Goal: Information Seeking & Learning: Learn about a topic

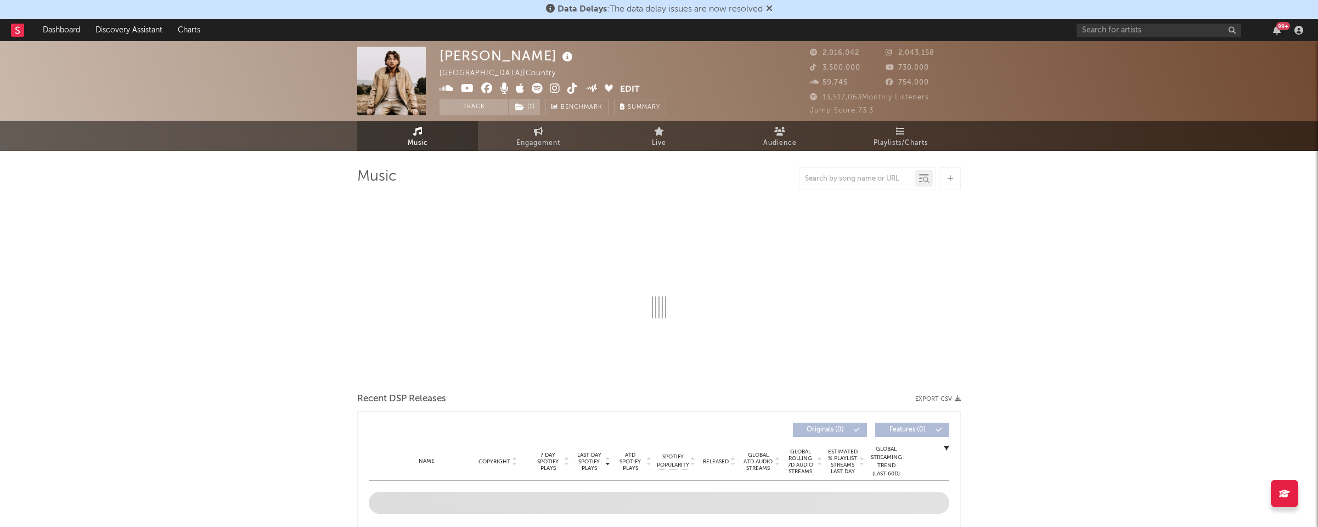
select select "6m"
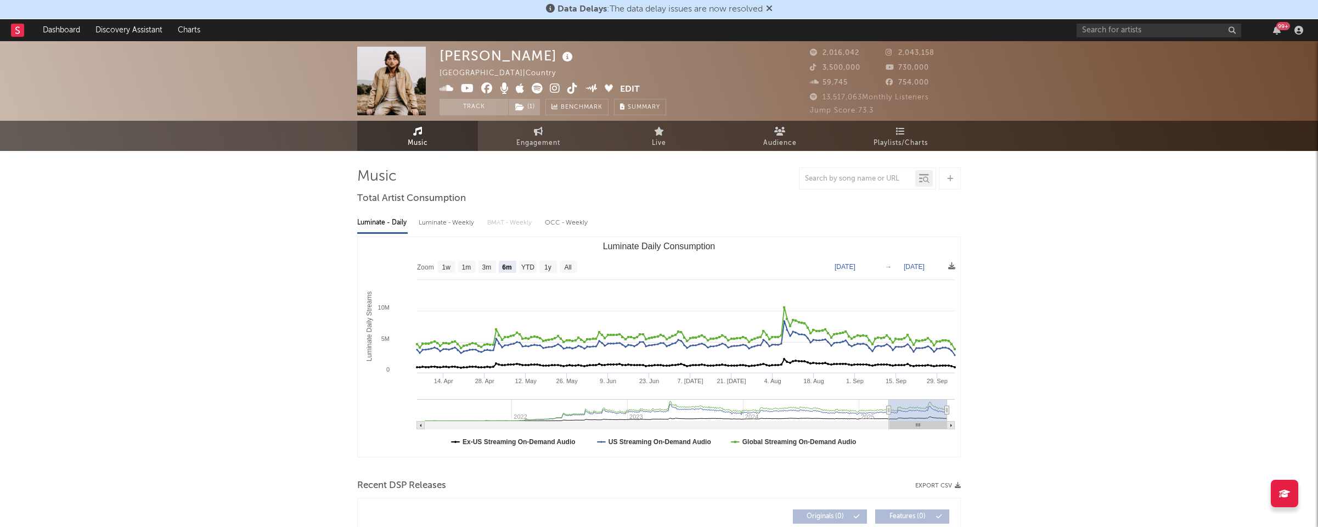
click at [1191, 38] on div "99 +" at bounding box center [1191, 30] width 230 height 22
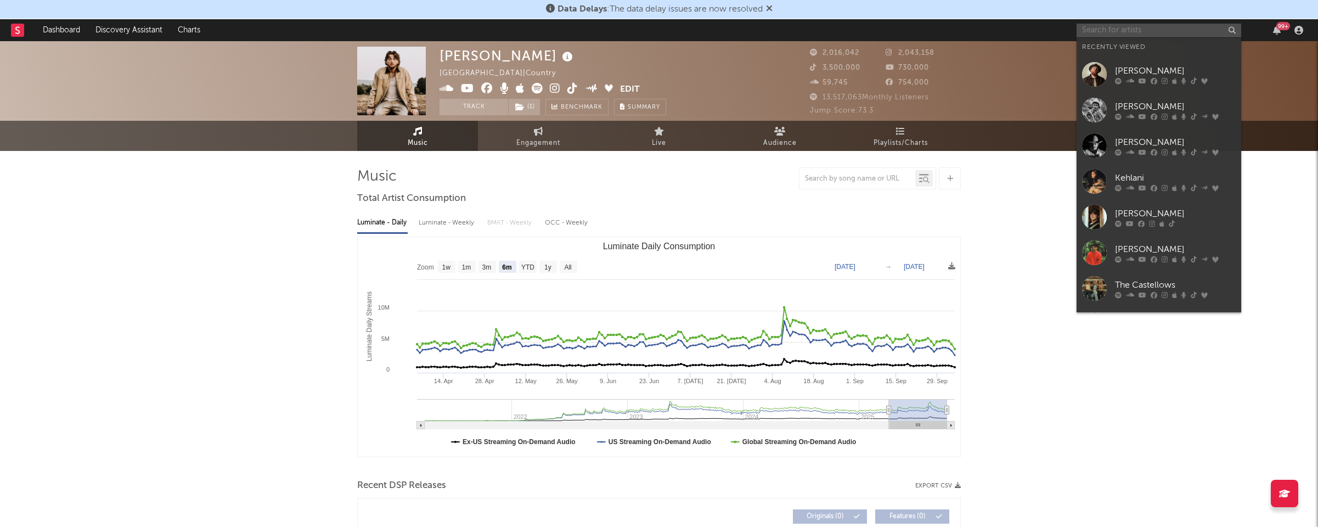
click at [1191, 29] on input "text" at bounding box center [1158, 31] width 165 height 14
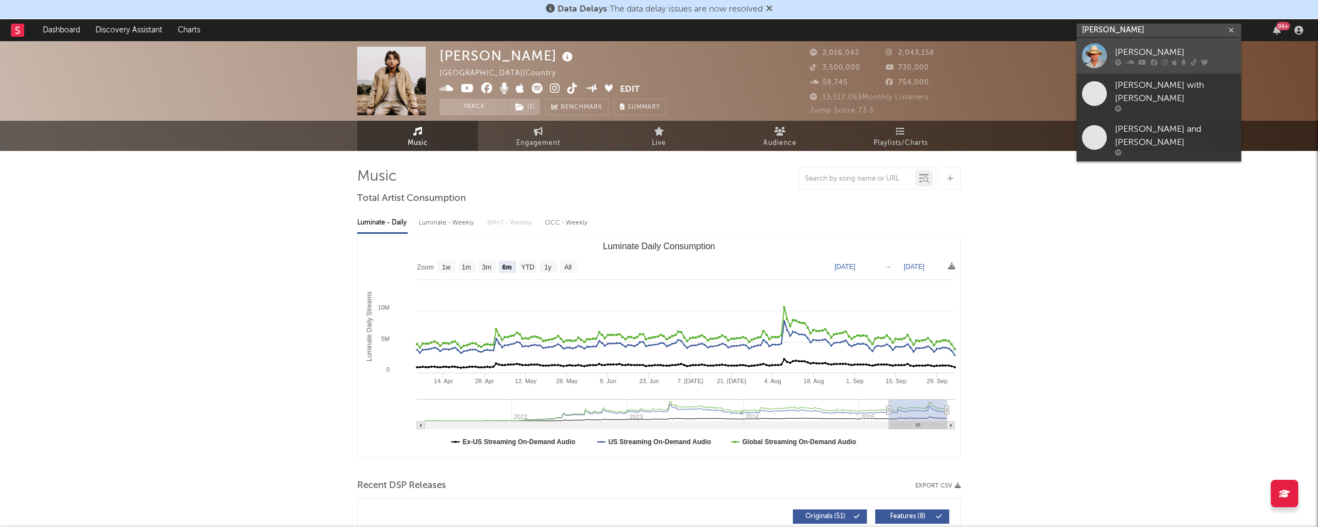
type input "[PERSON_NAME]"
click at [1180, 47] on div "[PERSON_NAME]" at bounding box center [1175, 52] width 121 height 13
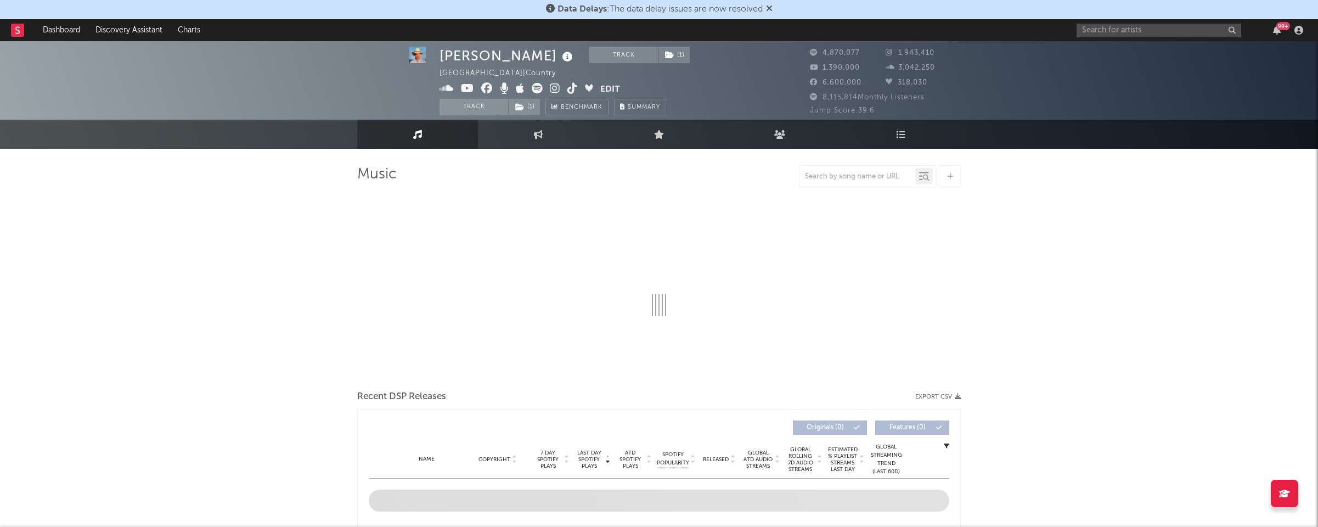
select select "6m"
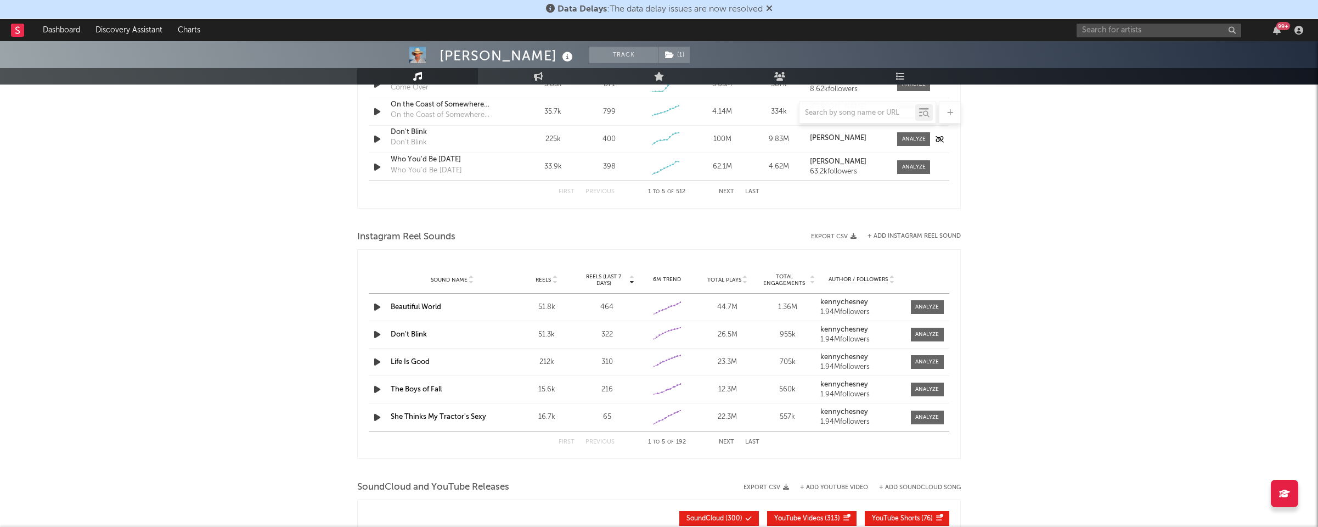
scroll to position [870, 0]
click at [854, 117] on div at bounding box center [857, 113] width 116 height 14
click at [852, 112] on input "text" at bounding box center [857, 113] width 116 height 9
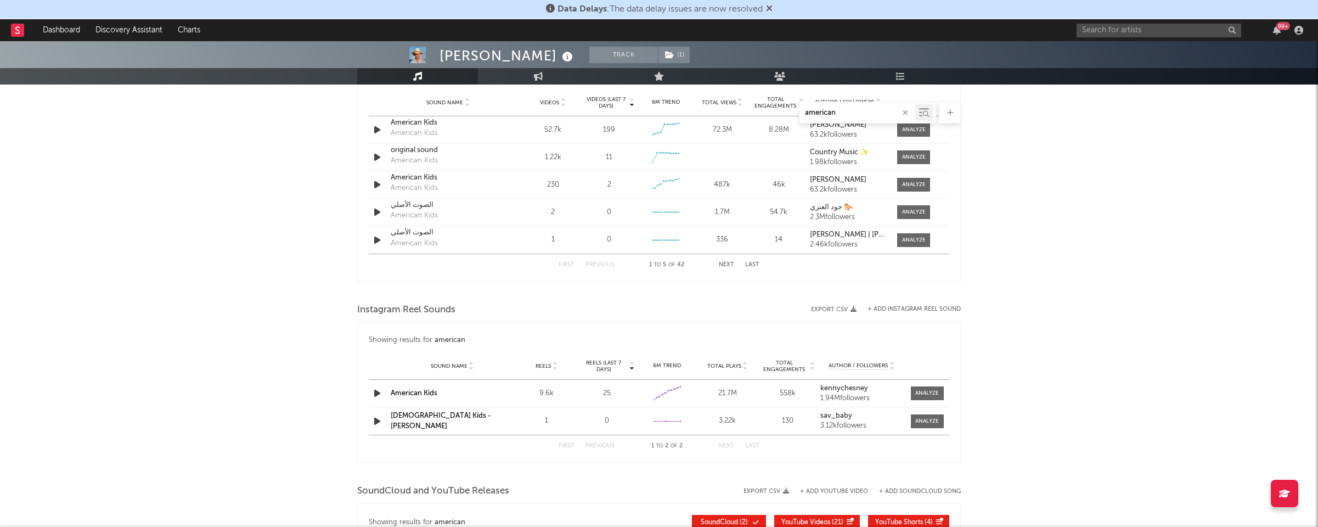
scroll to position [738, 0]
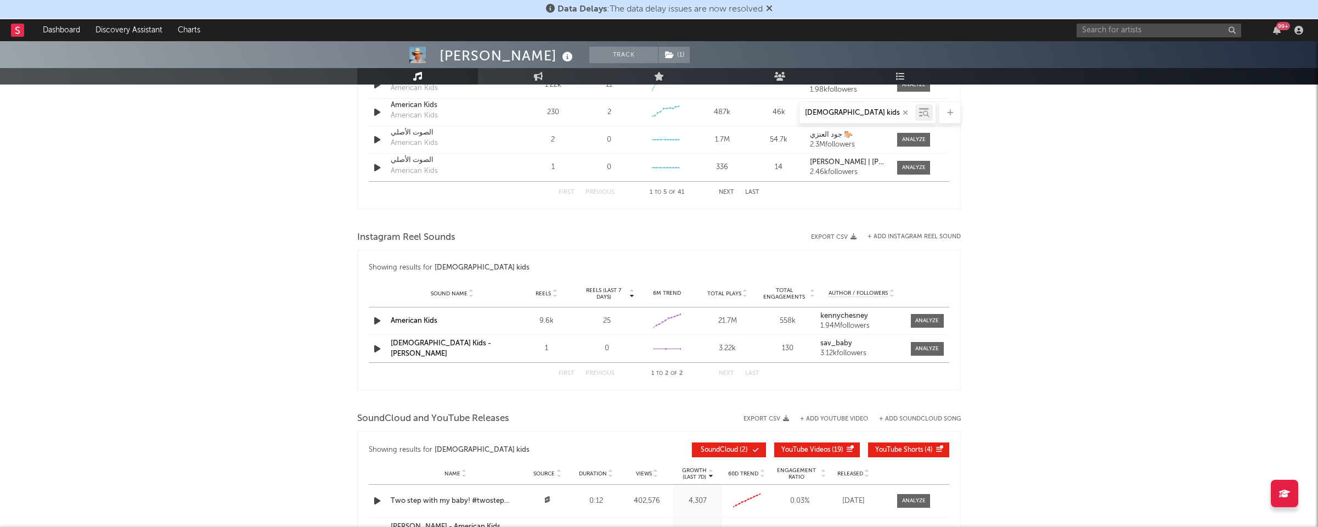
type input "[DEMOGRAPHIC_DATA] kids"
click at [416, 317] on link "American Kids" at bounding box center [414, 320] width 47 height 7
click at [913, 348] on span at bounding box center [927, 349] width 33 height 14
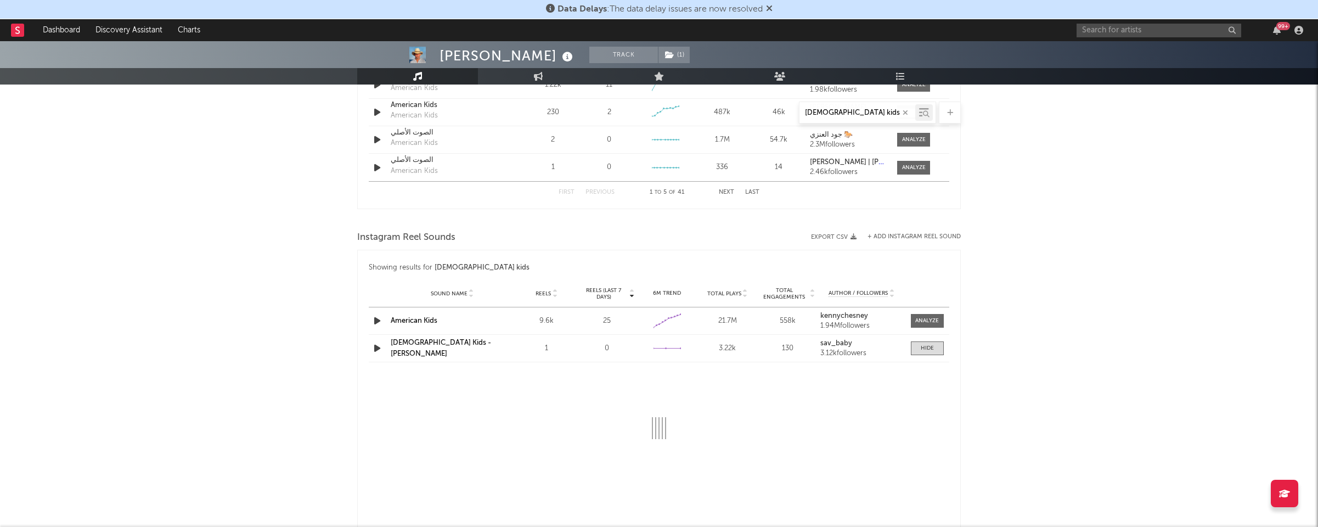
select select "1w"
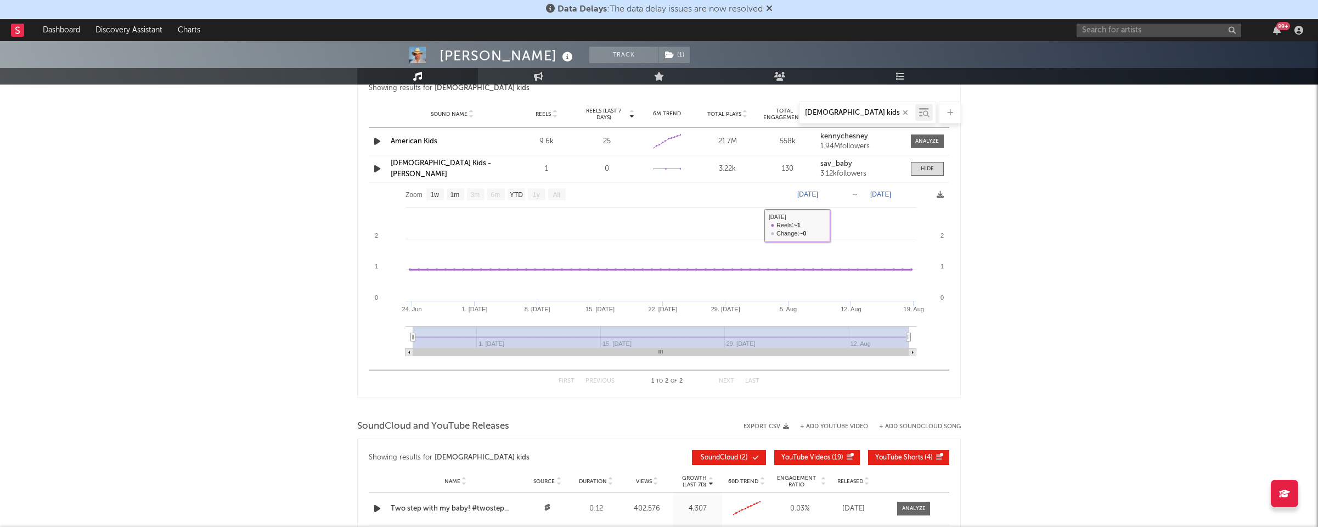
scroll to position [905, 0]
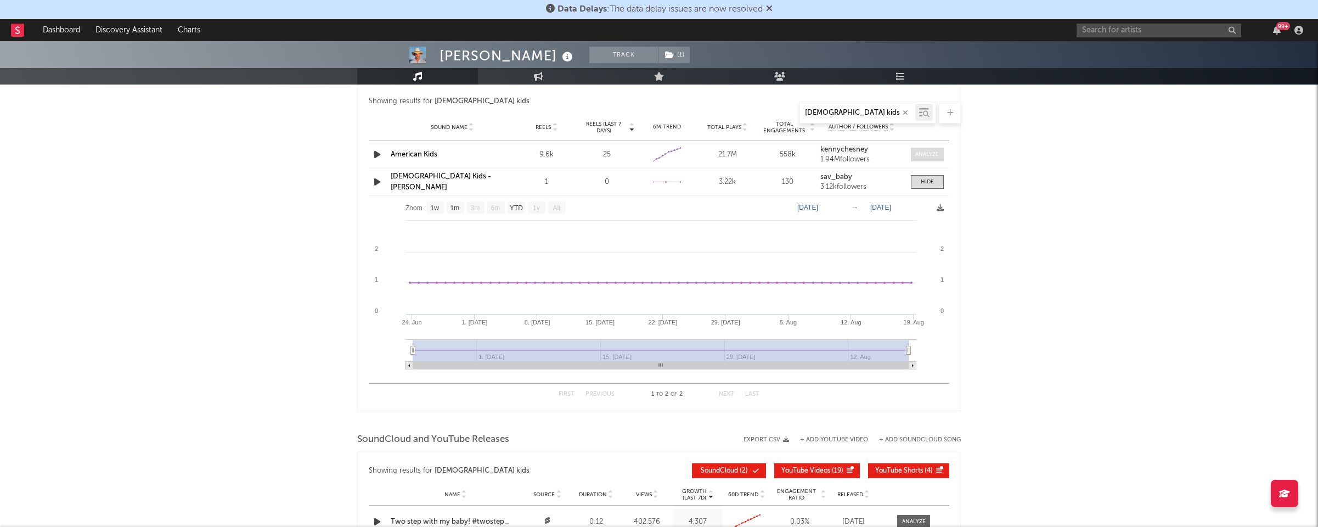
click at [931, 155] on div at bounding box center [927, 154] width 24 height 8
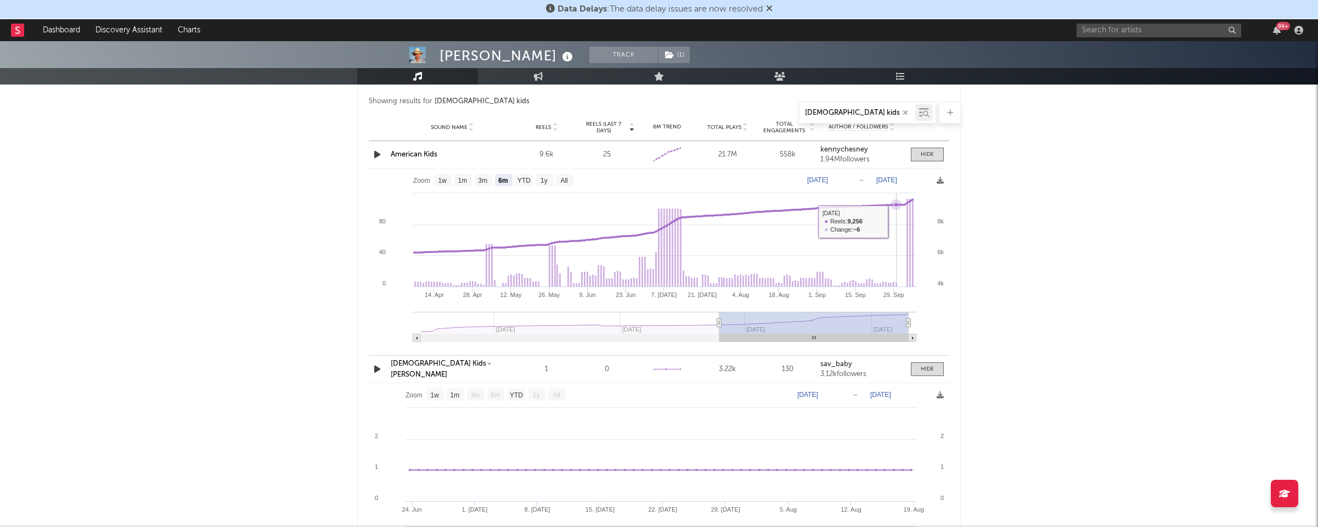
click at [897, 220] on rect at bounding box center [659, 258] width 580 height 181
click at [908, 214] on rect at bounding box center [659, 258] width 580 height 181
click at [905, 200] on icon at bounding box center [904, 204] width 11 height 11
click at [441, 183] on text "1w" at bounding box center [442, 181] width 9 height 8
select select "1w"
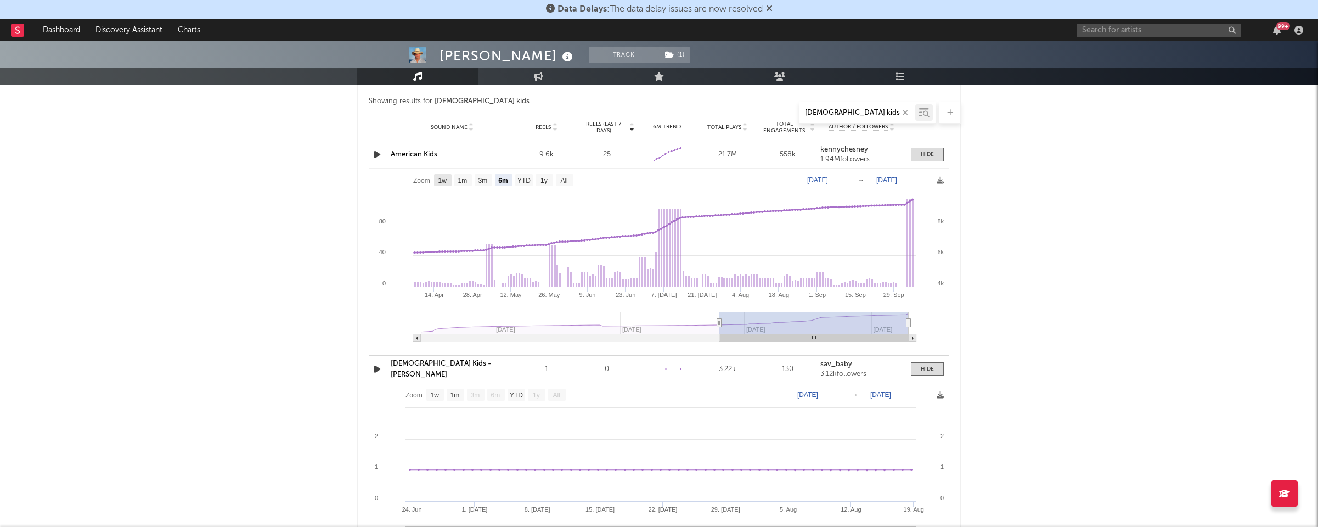
type input "[DATE]"
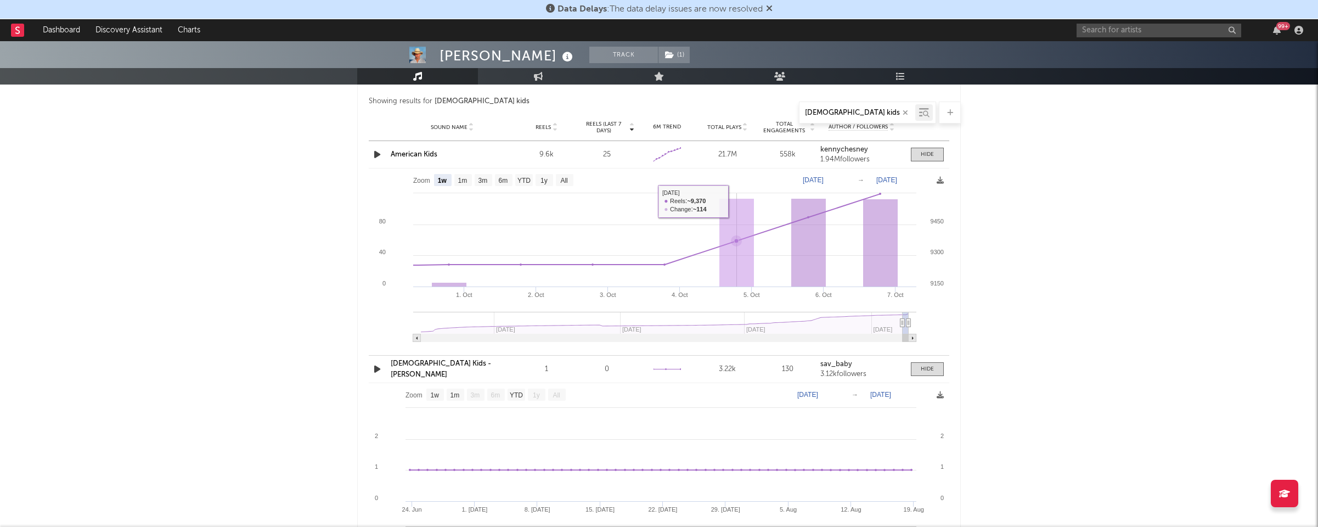
click at [731, 208] on rect at bounding box center [736, 243] width 35 height 88
click at [825, 211] on rect at bounding box center [808, 243] width 35 height 88
click at [870, 202] on rect at bounding box center [880, 243] width 35 height 88
click at [593, 127] on span "Reels (last 7 days)" at bounding box center [603, 127] width 48 height 13
select select "1w"
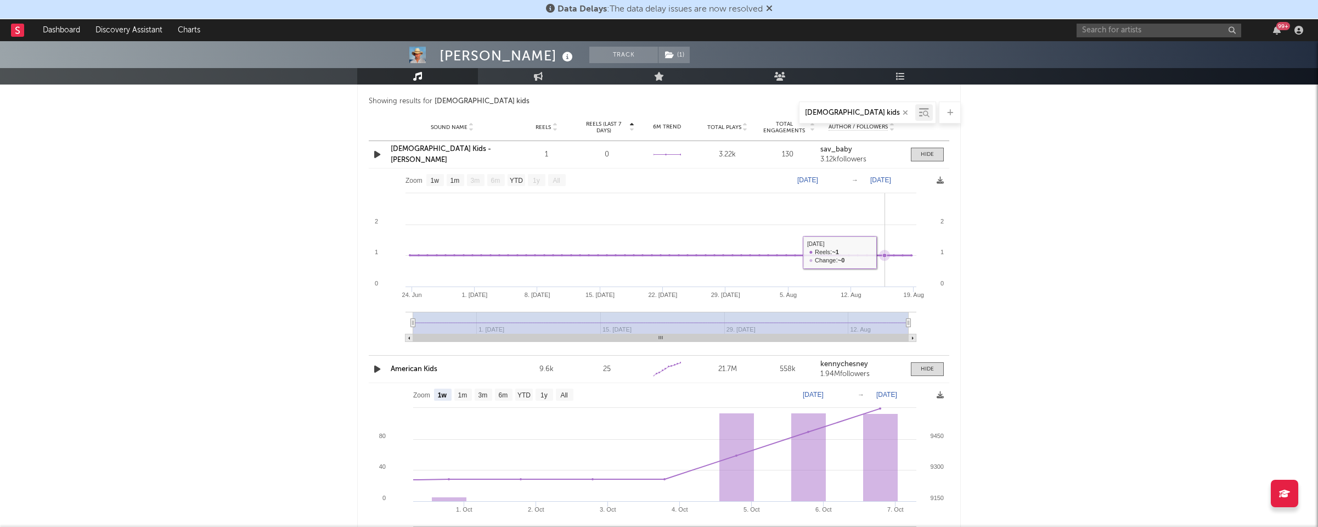
click at [882, 253] on icon at bounding box center [884, 255] width 11 height 11
click at [922, 245] on rect at bounding box center [659, 258] width 580 height 181
click at [809, 255] on icon at bounding box center [661, 255] width 502 height 0
click at [540, 129] on span "Reels" at bounding box center [542, 127] width 15 height 7
select select "1w"
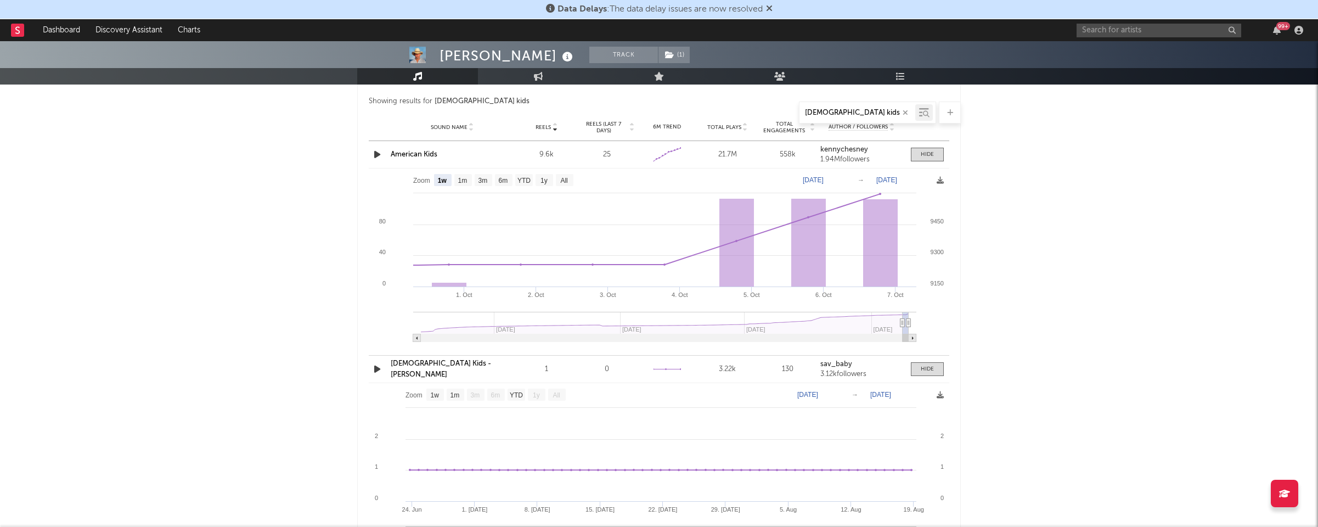
click at [616, 127] on span "Reels (last 7 days)" at bounding box center [603, 127] width 48 height 13
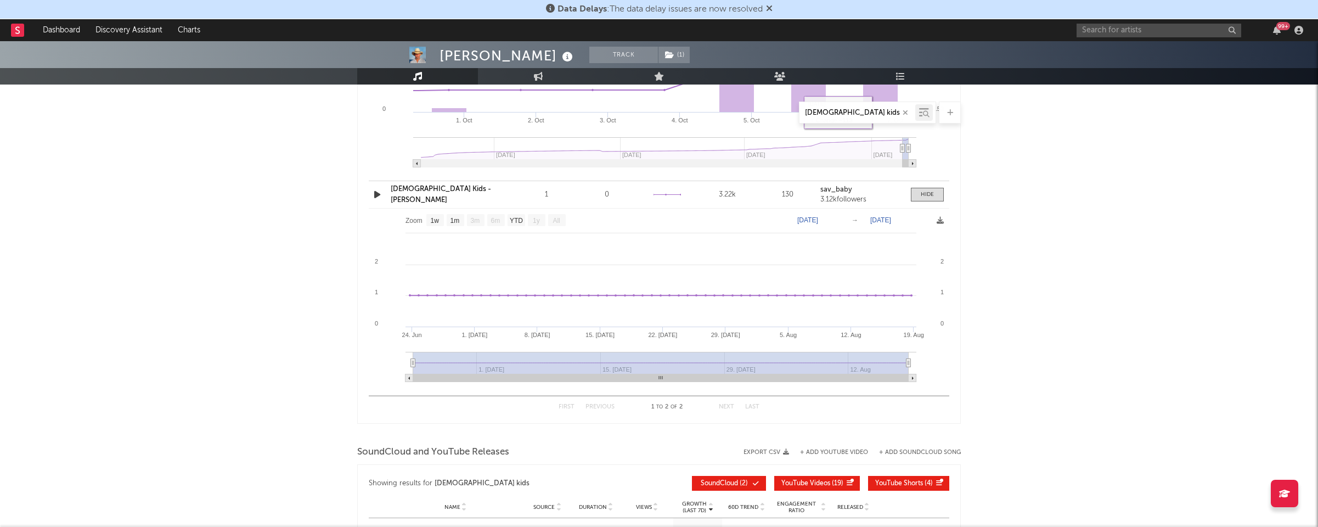
scroll to position [1081, 0]
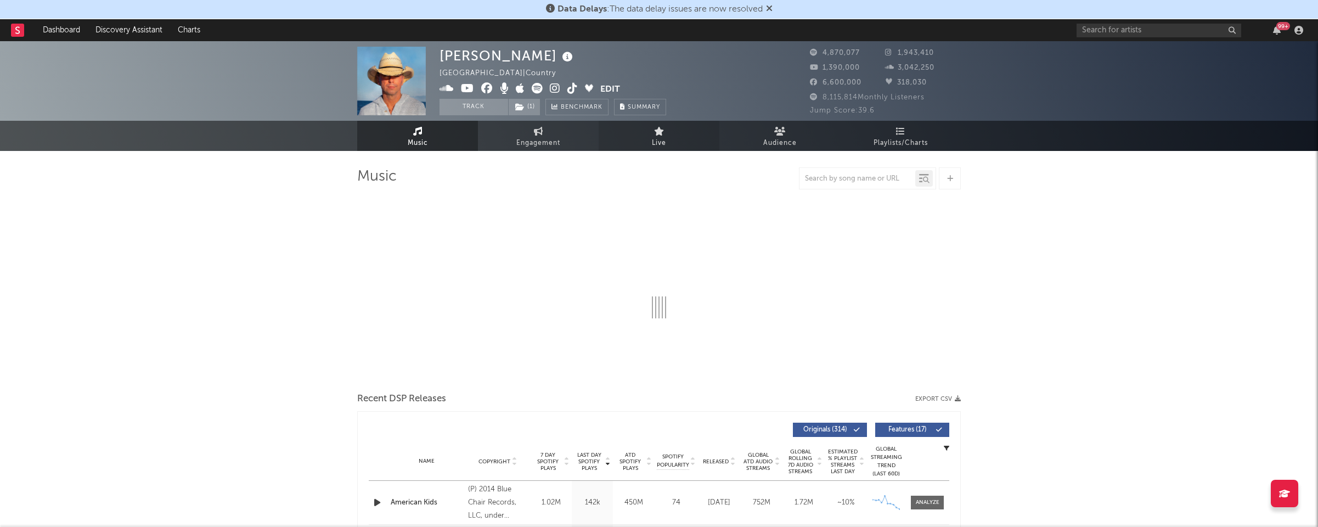
select select "6m"
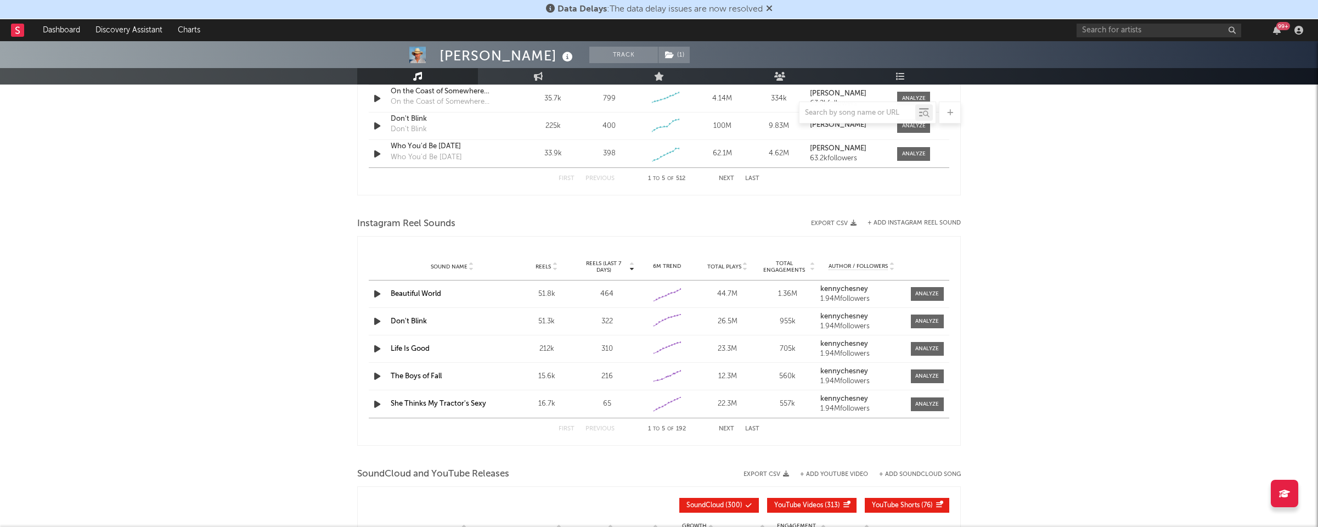
scroll to position [754, 0]
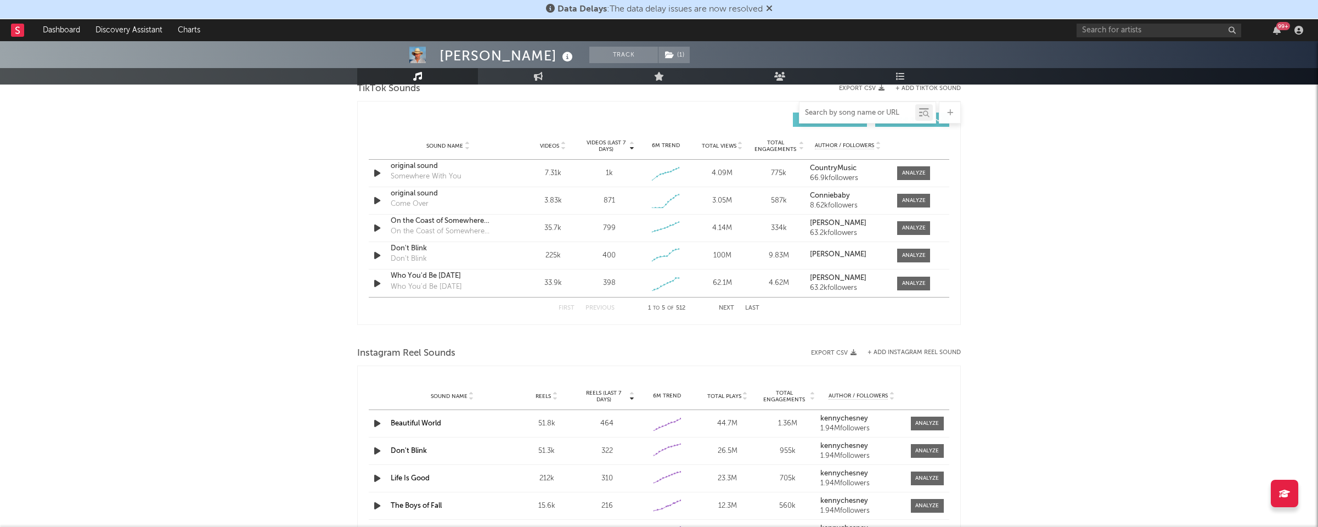
click at [844, 109] on input "text" at bounding box center [857, 113] width 116 height 9
